Goal: Task Accomplishment & Management: Use online tool/utility

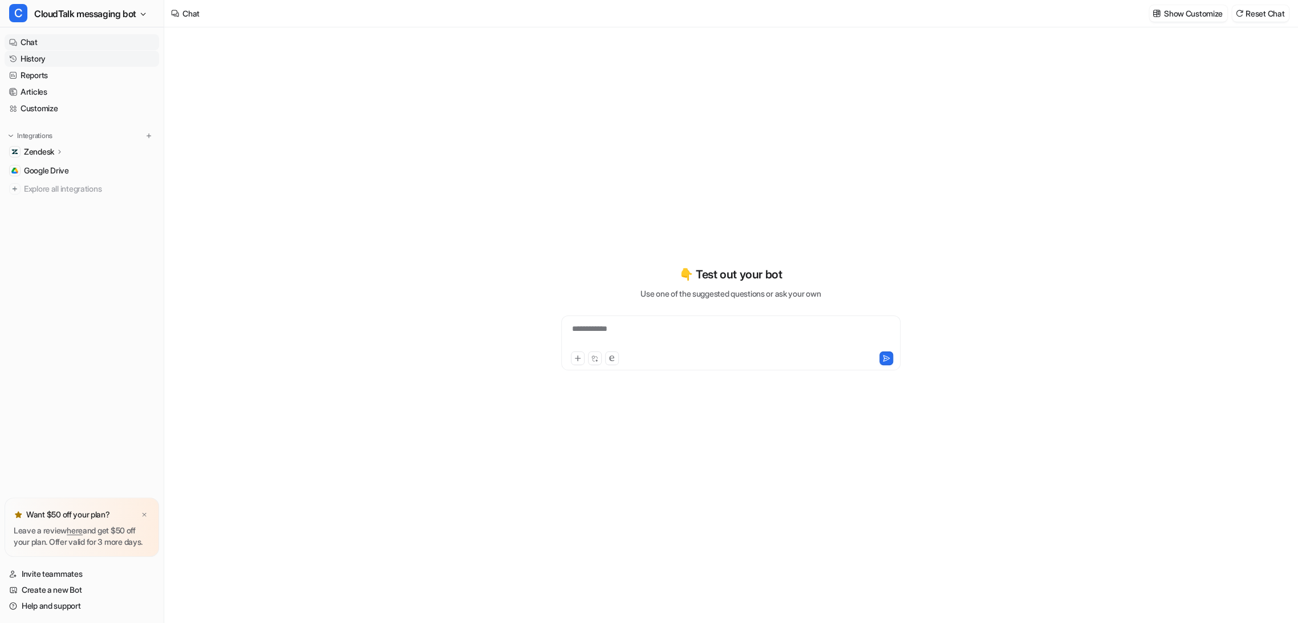
type textarea "**********"
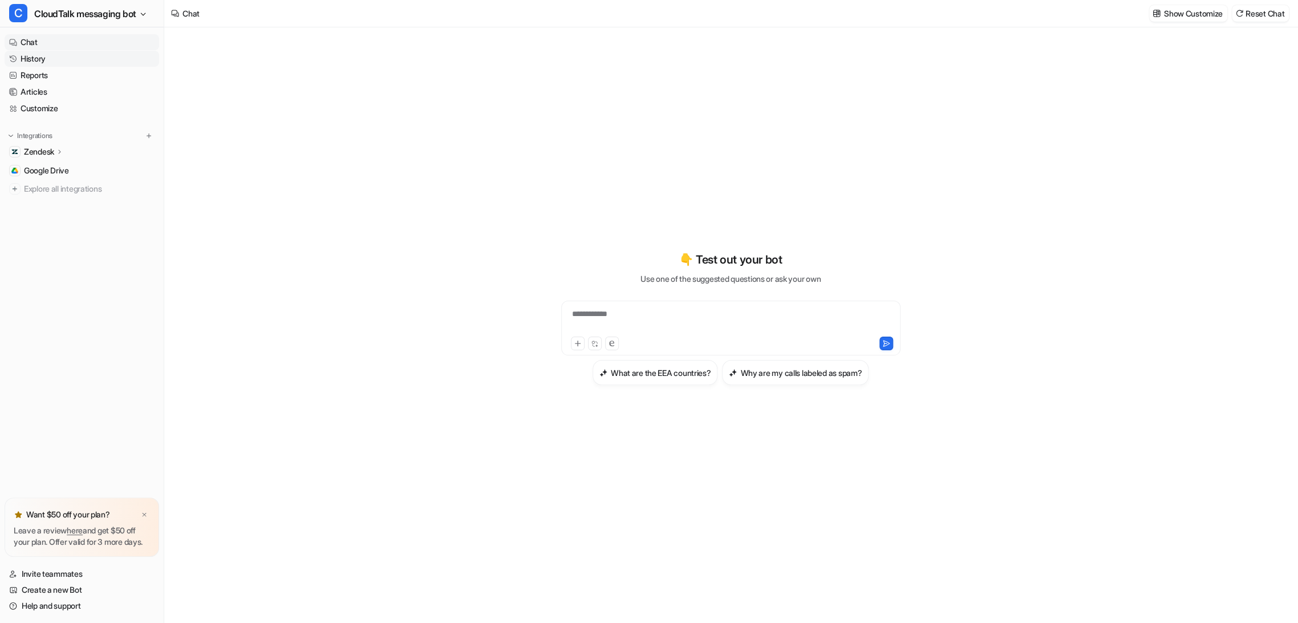
click at [34, 60] on link "History" at bounding box center [82, 59] width 155 height 16
